Goal: Information Seeking & Learning: Learn about a topic

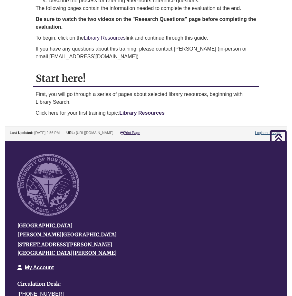
scroll to position [322, 0]
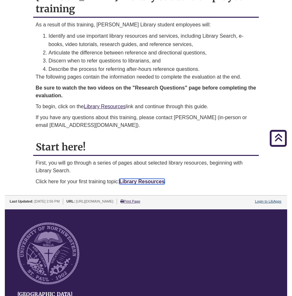
click at [146, 179] on link "Library Resources" at bounding box center [141, 181] width 45 height 5
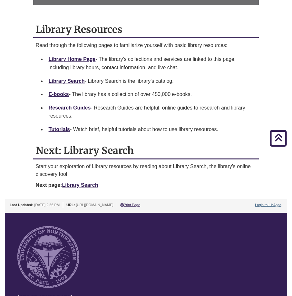
scroll to position [290, 0]
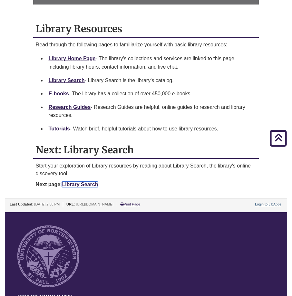
click at [76, 184] on link "Library Search" at bounding box center [80, 184] width 36 height 5
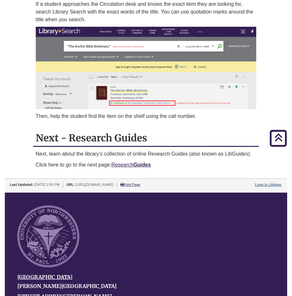
scroll to position [419, 0]
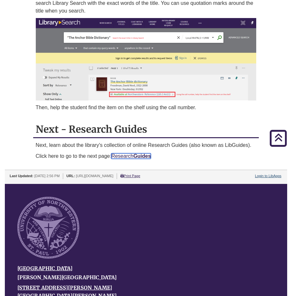
click at [129, 154] on link "Research Guides" at bounding box center [131, 155] width 40 height 5
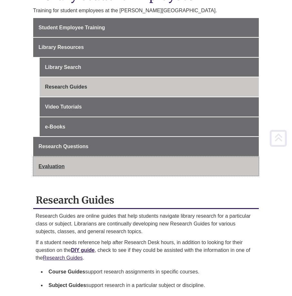
scroll to position [129, 0]
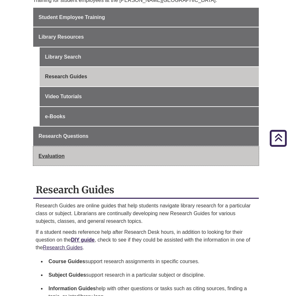
click at [79, 149] on link "Evaluation" at bounding box center [146, 156] width 226 height 19
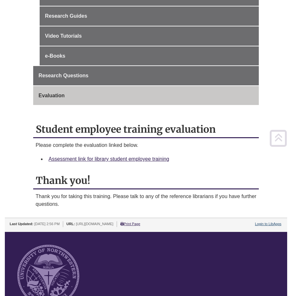
scroll to position [193, 0]
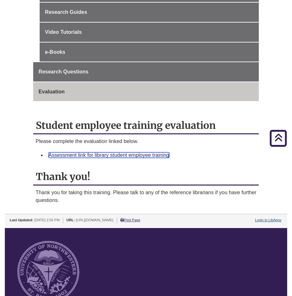
click at [130, 155] on link "Assessment link for library student employee training" at bounding box center [109, 154] width 120 height 5
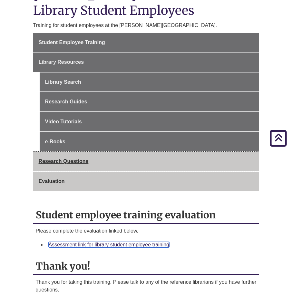
scroll to position [97, 0]
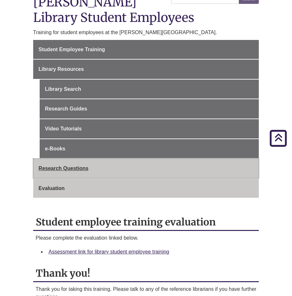
click at [65, 168] on span "Research Questions" at bounding box center [64, 168] width 50 height 5
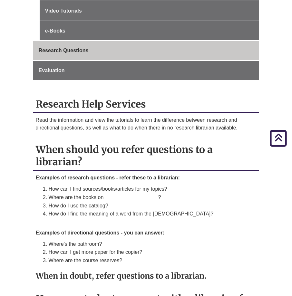
scroll to position [129, 0]
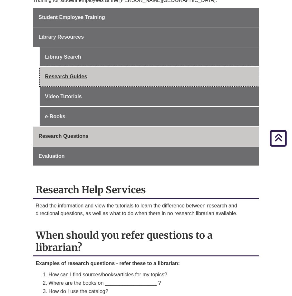
click at [79, 78] on link "Research Guides" at bounding box center [149, 76] width 219 height 19
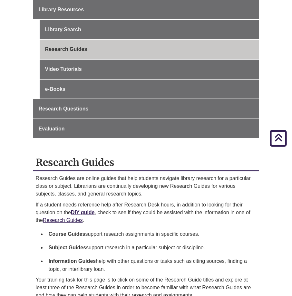
scroll to position [97, 0]
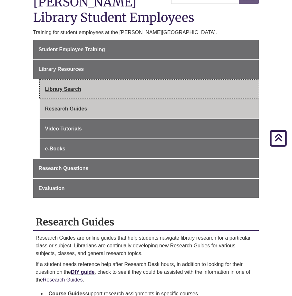
click at [73, 91] on link "Library Search" at bounding box center [149, 89] width 219 height 19
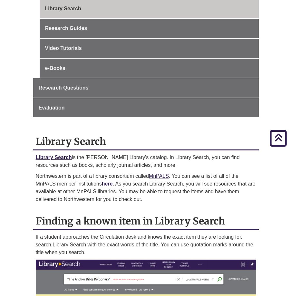
scroll to position [97, 0]
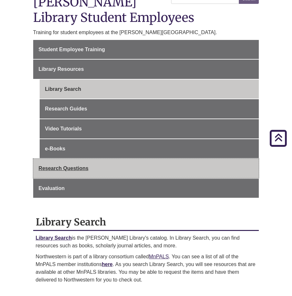
click at [79, 166] on span "Research Questions" at bounding box center [64, 168] width 50 height 5
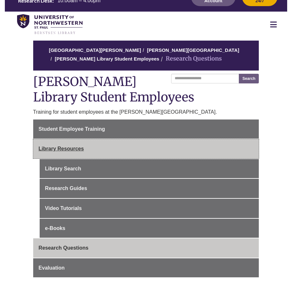
scroll to position [32, 0]
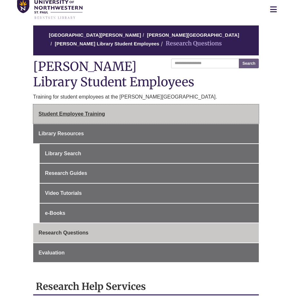
click at [88, 110] on link "Student Employee Training" at bounding box center [146, 113] width 226 height 19
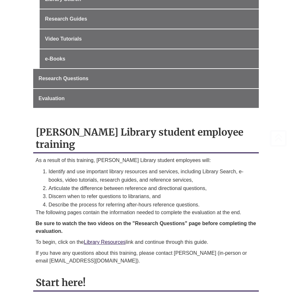
scroll to position [258, 0]
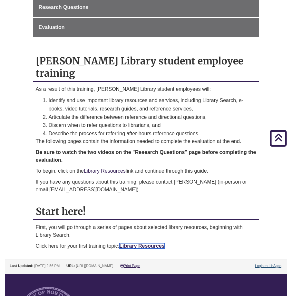
click at [129, 243] on link "Library Resources" at bounding box center [141, 245] width 45 height 5
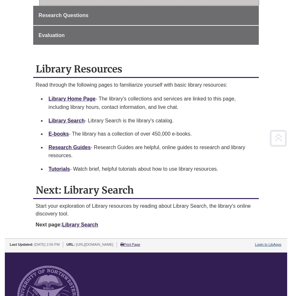
scroll to position [258, 0]
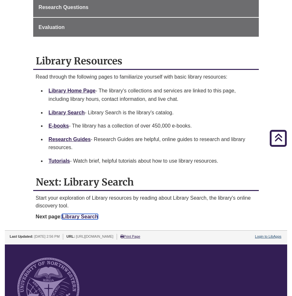
click at [80, 218] on link "Library Search" at bounding box center [80, 216] width 36 height 5
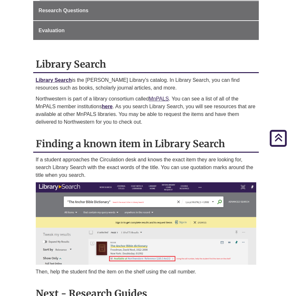
scroll to position [387, 0]
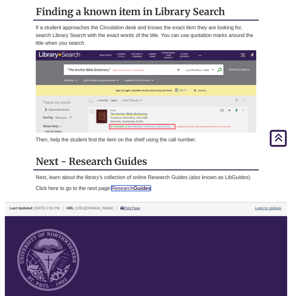
click at [130, 188] on link "Research Guides" at bounding box center [131, 188] width 40 height 5
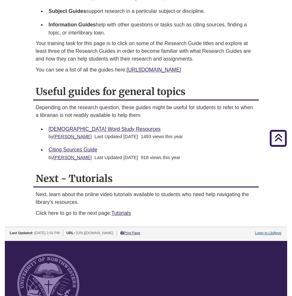
scroll to position [483, 0]
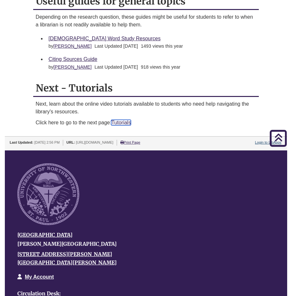
click at [121, 122] on link "Tutorials" at bounding box center [121, 122] width 20 height 5
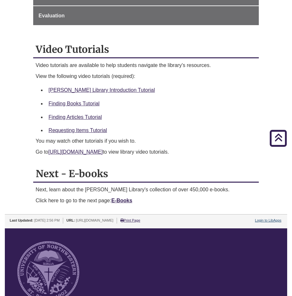
scroll to position [258, 0]
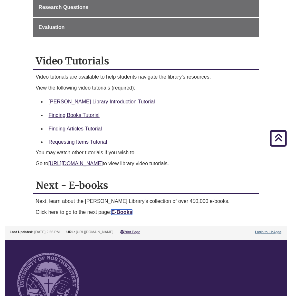
click at [122, 212] on strong "E-Books" at bounding box center [121, 211] width 21 height 5
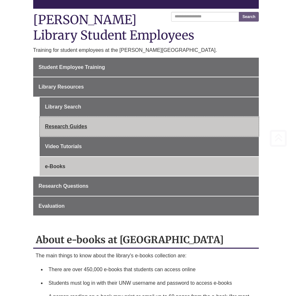
scroll to position [225, 0]
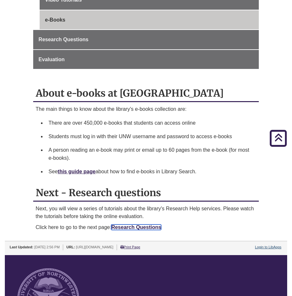
click at [128, 226] on link "Research Questions" at bounding box center [136, 227] width 50 height 5
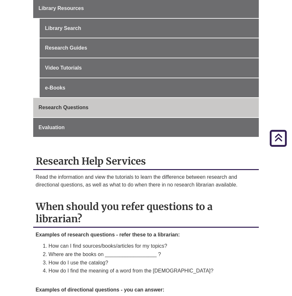
scroll to position [64, 0]
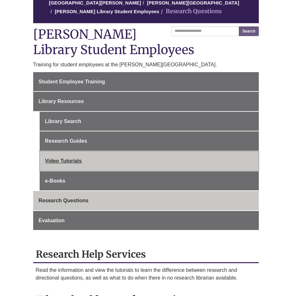
click at [88, 158] on link "Video Tutorials" at bounding box center [149, 160] width 219 height 19
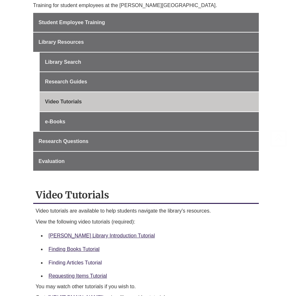
scroll to position [225, 0]
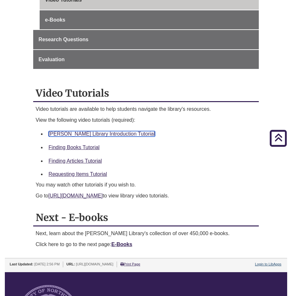
click at [98, 132] on link "[PERSON_NAME] Library Introduction Tutorial" at bounding box center [102, 133] width 106 height 5
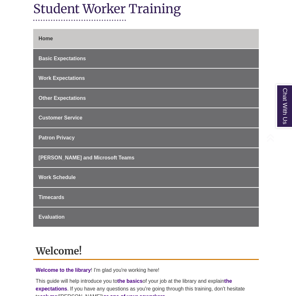
scroll to position [161, 0]
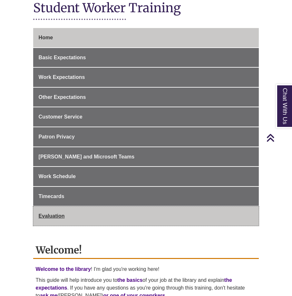
click at [78, 207] on link "Evaluation" at bounding box center [146, 215] width 226 height 19
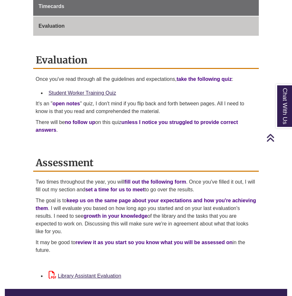
scroll to position [354, 0]
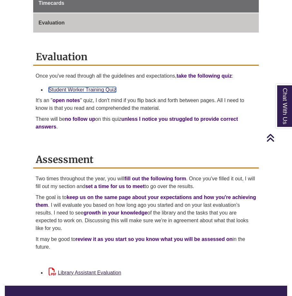
click at [96, 87] on link "Student Worker Training Quiz" at bounding box center [83, 89] width 68 height 5
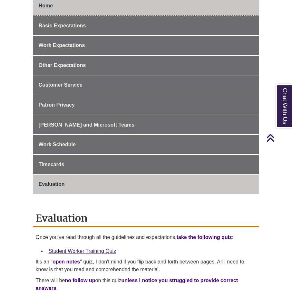
scroll to position [129, 0]
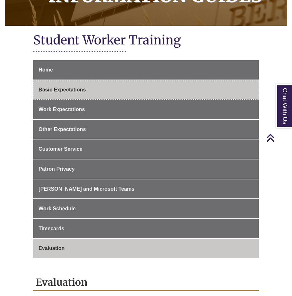
click at [74, 87] on span "Basic Expectations" at bounding box center [62, 89] width 47 height 5
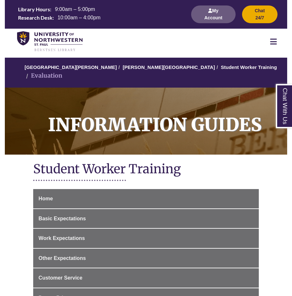
scroll to position [290, 0]
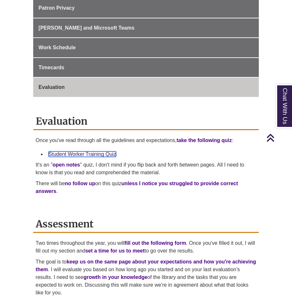
click at [74, 151] on link "Student Worker Training Quiz" at bounding box center [83, 153] width 68 height 5
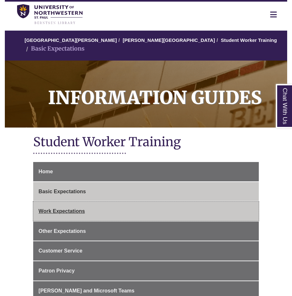
scroll to position [64, 0]
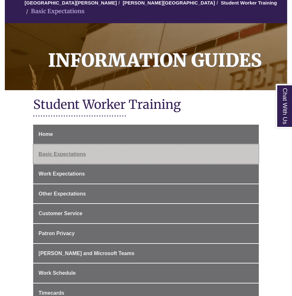
click at [57, 151] on span "Basic Expectations" at bounding box center [62, 153] width 47 height 5
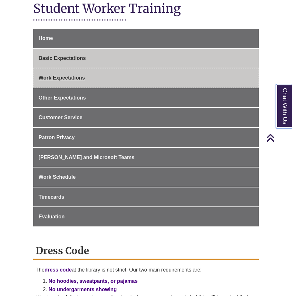
scroll to position [149, 0]
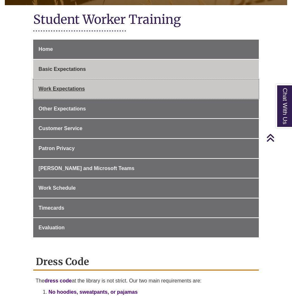
click at [68, 86] on span "Work Expectations" at bounding box center [62, 88] width 46 height 5
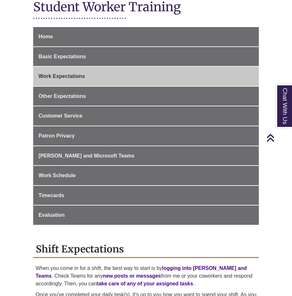
scroll to position [129, 0]
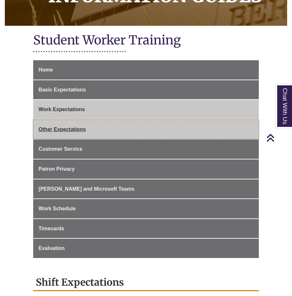
click at [72, 127] on span "Other Expectations" at bounding box center [62, 129] width 47 height 5
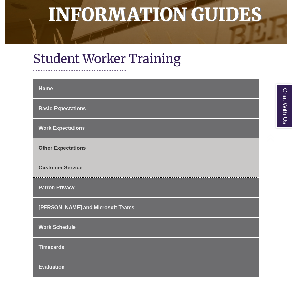
scroll to position [161, 0]
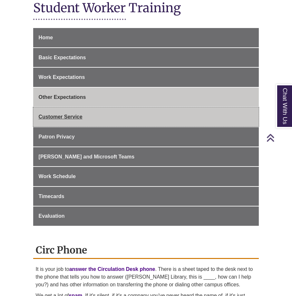
click at [71, 114] on span "Customer Service" at bounding box center [61, 116] width 44 height 5
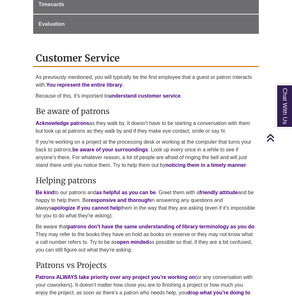
scroll to position [225, 0]
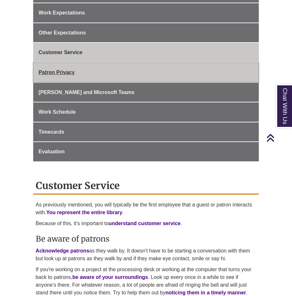
click at [94, 65] on link "Patron Privacy" at bounding box center [146, 72] width 226 height 19
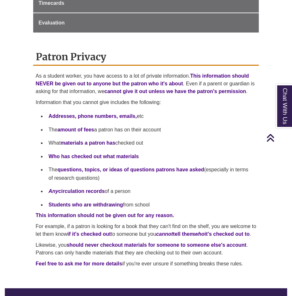
scroll to position [161, 0]
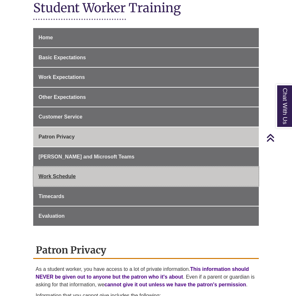
click at [65, 174] on span "Work Schedule" at bounding box center [57, 176] width 37 height 5
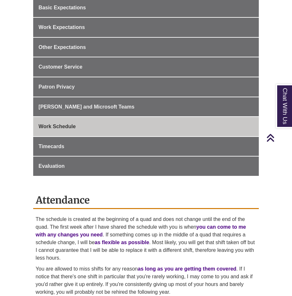
scroll to position [193, 0]
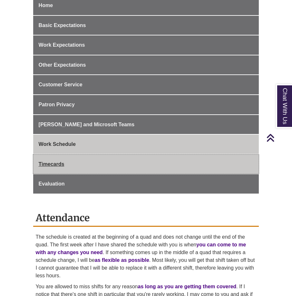
click at [67, 156] on link "Timecards" at bounding box center [146, 164] width 226 height 19
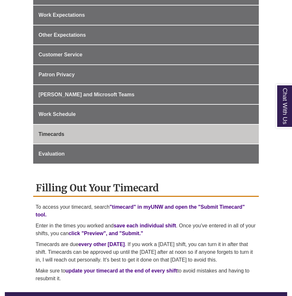
scroll to position [225, 0]
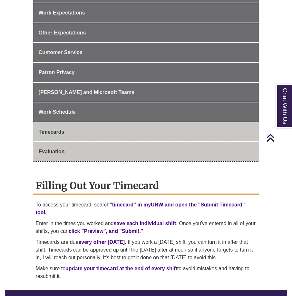
click at [75, 148] on link "Evaluation" at bounding box center [146, 151] width 226 height 19
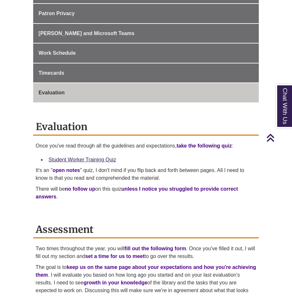
scroll to position [193, 0]
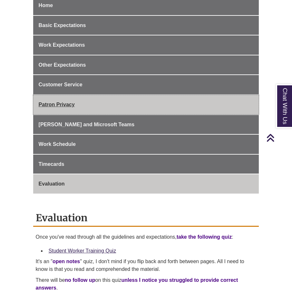
drag, startPoint x: 75, startPoint y: 94, endPoint x: 77, endPoint y: 97, distance: 3.4
click at [75, 95] on link "Patron Privacy" at bounding box center [146, 104] width 226 height 19
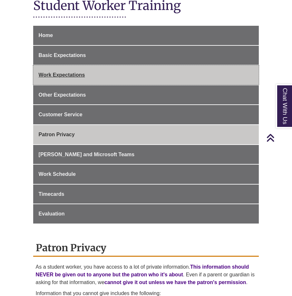
scroll to position [161, 0]
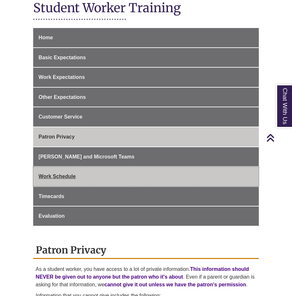
click at [62, 175] on link "Work Schedule" at bounding box center [146, 176] width 226 height 19
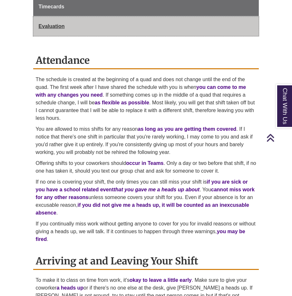
scroll to position [354, 0]
